Goal: Task Accomplishment & Management: Use online tool/utility

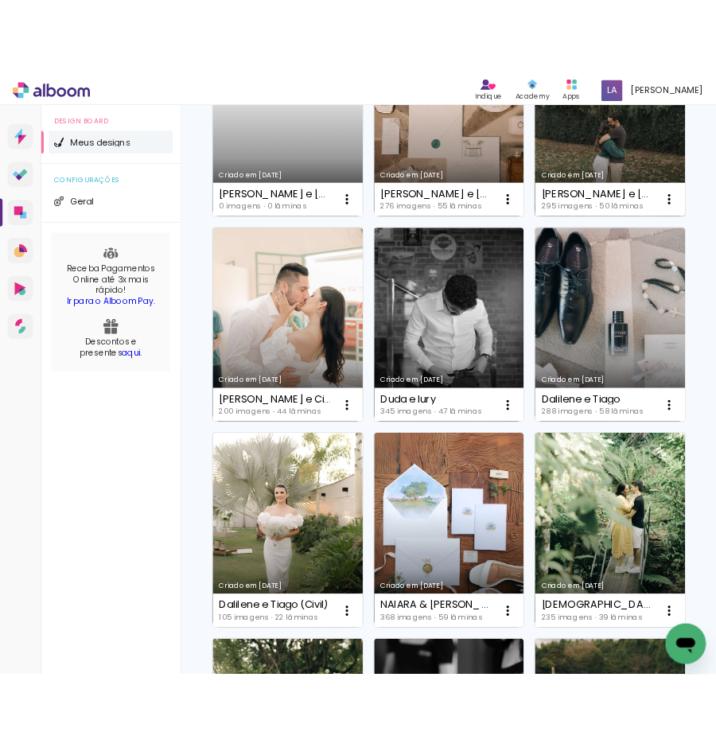
scroll to position [849, 0]
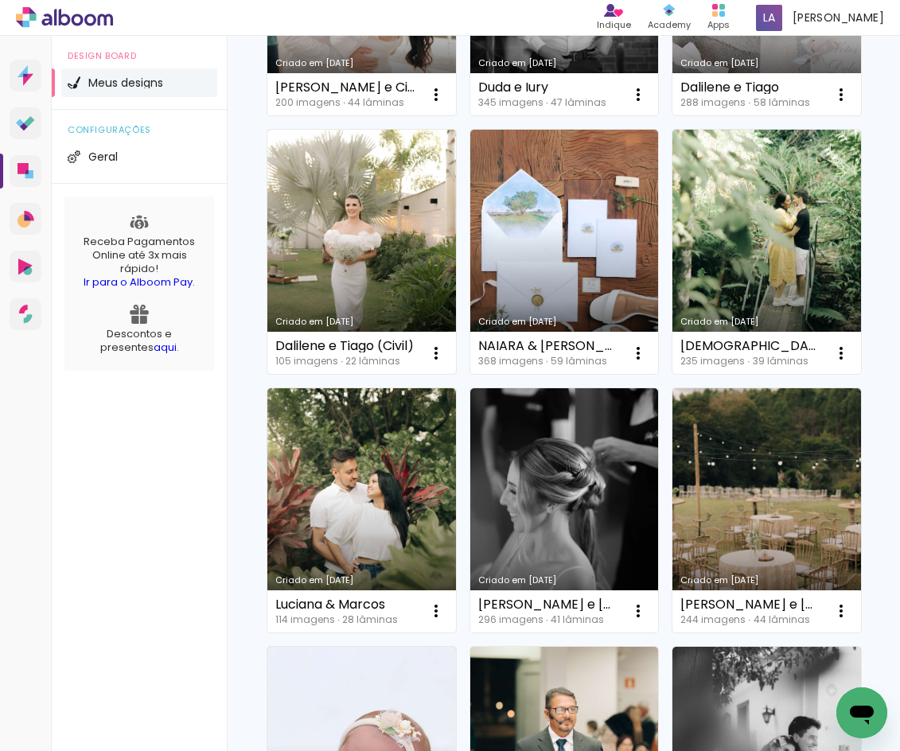
click at [722, 387] on div "Criado em 28/08/25 Maria Clara e Lucas (SELEÇÃO) 202 imagens ∙ 46 lâminas Abrir…" at bounding box center [563, 509] width 608 height 2325
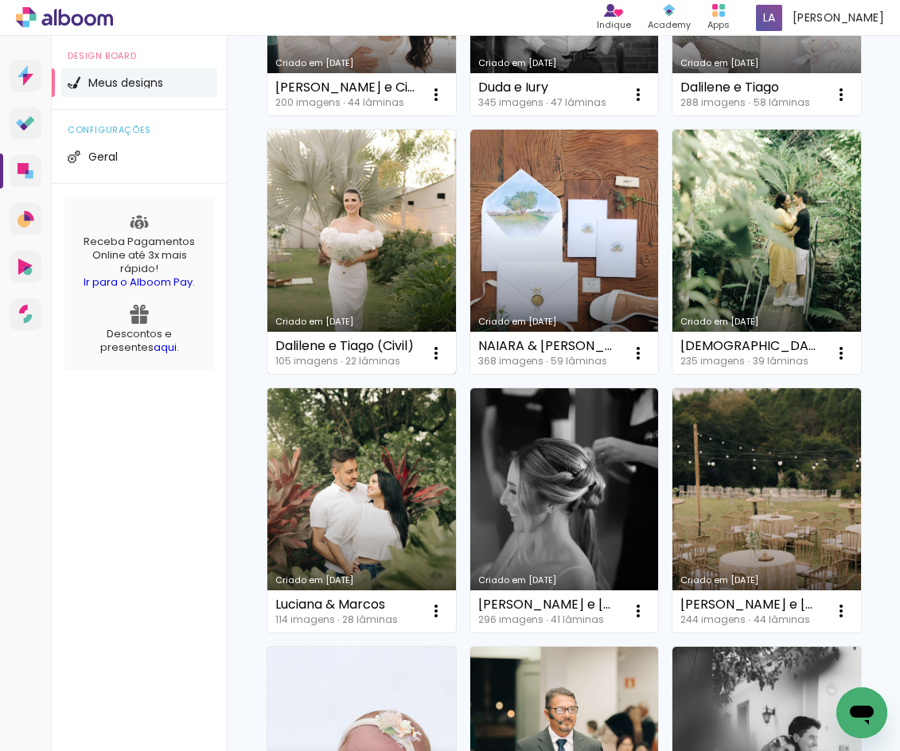
click at [456, 374] on link "Criado em [DATE]" at bounding box center [361, 252] width 189 height 244
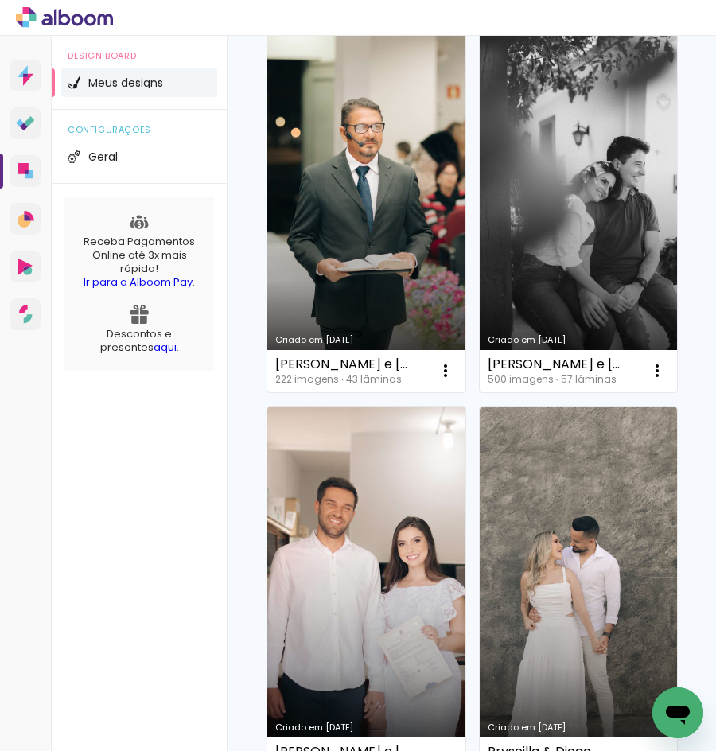
scroll to position [3288, 0]
